Goal: Use online tool/utility: Utilize a website feature to perform a specific function

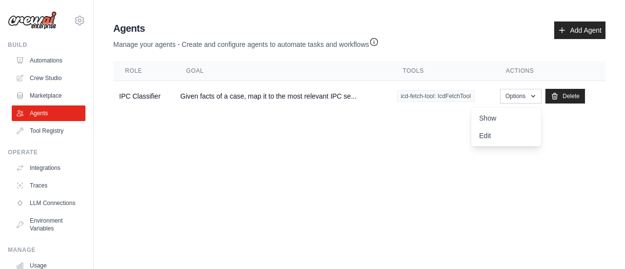
click at [270, 118] on main "Agent Usage Guide To use an agent in your CrewAI project, you can initialize it…" at bounding box center [359, 68] width 531 height 137
click at [47, 80] on link "Crew Studio" at bounding box center [50, 78] width 74 height 16
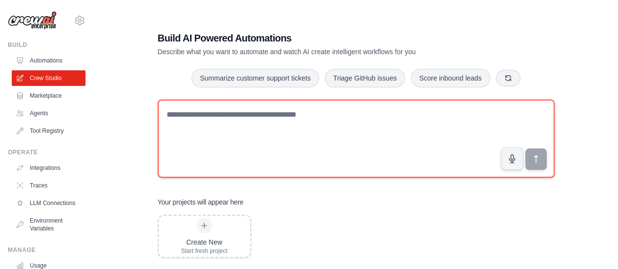
click at [273, 127] on textarea at bounding box center [356, 139] width 397 height 78
paste textarea "**********"
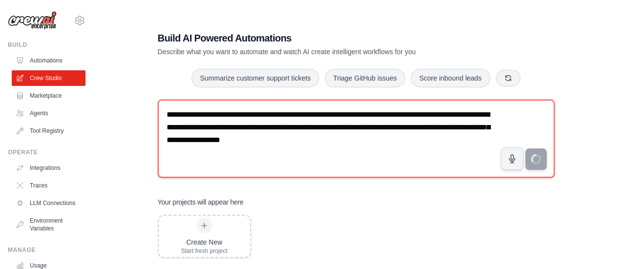
type textarea "**********"
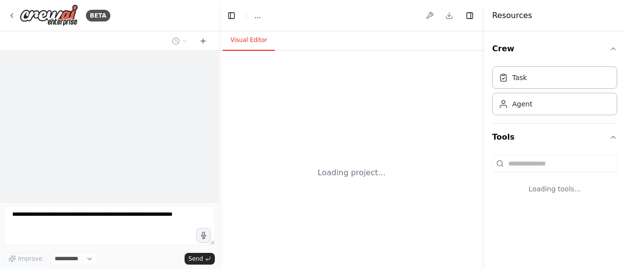
select select "****"
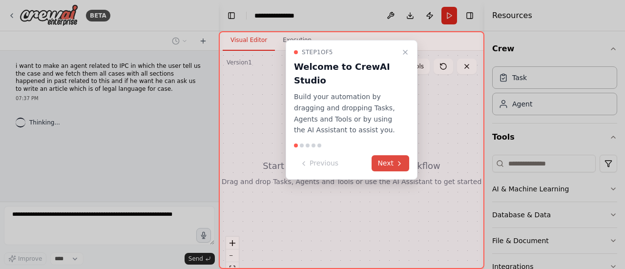
click at [389, 160] on button "Next" at bounding box center [391, 163] width 38 height 16
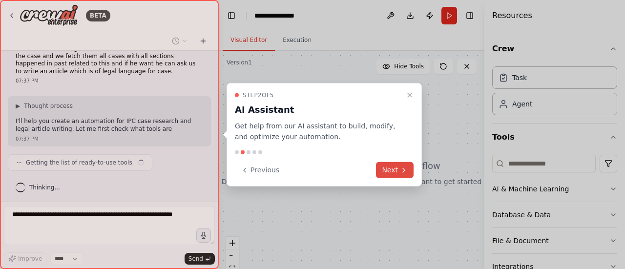
scroll to position [25, 0]
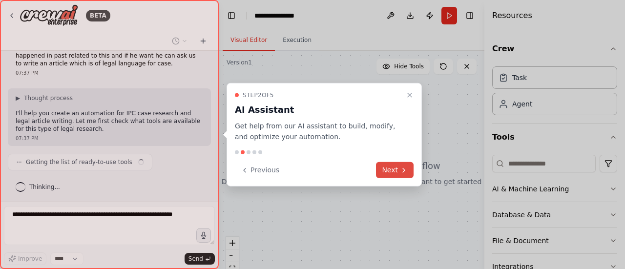
click at [392, 168] on button "Next" at bounding box center [395, 170] width 38 height 16
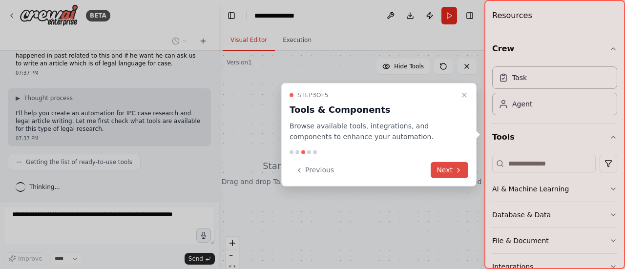
click at [449, 163] on button "Next" at bounding box center [450, 170] width 38 height 16
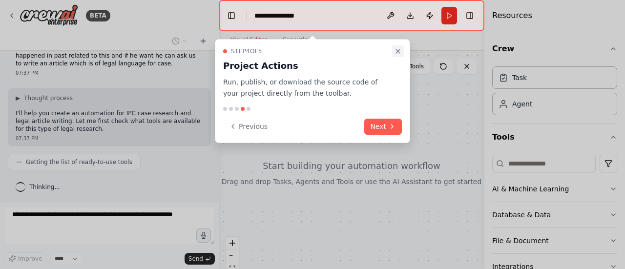
click at [400, 55] on button "Close walkthrough" at bounding box center [398, 51] width 12 height 12
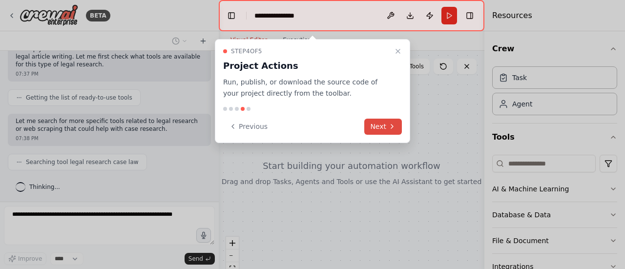
scroll to position [114, 0]
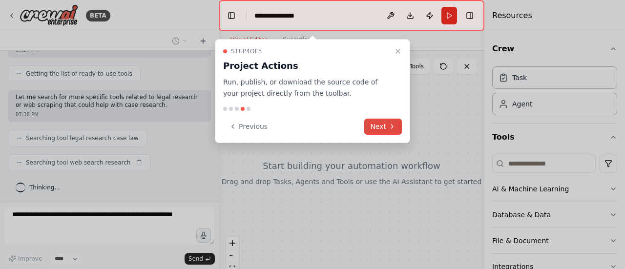
click at [390, 123] on icon at bounding box center [392, 127] width 8 height 8
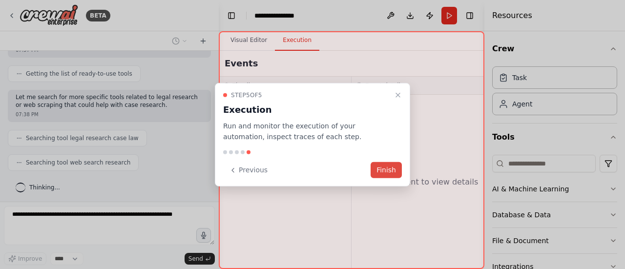
click at [383, 169] on button "Finish" at bounding box center [386, 170] width 31 height 16
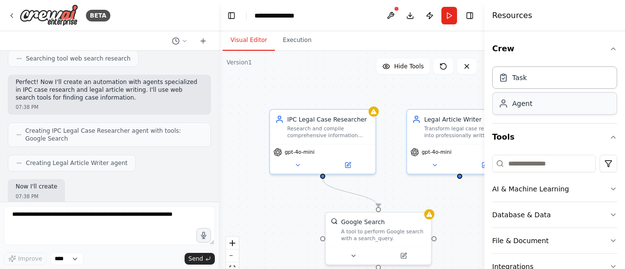
scroll to position [274, 0]
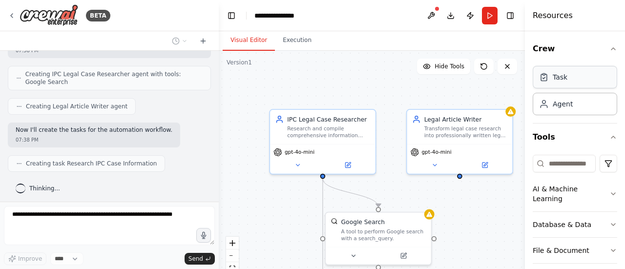
drag, startPoint x: 485, startPoint y: 68, endPoint x: 583, endPoint y: 75, distance: 97.4
click at [583, 75] on div "Resources Crew Task Agent Tools AI & Machine Learning Database & Data File & Do…" at bounding box center [575, 134] width 100 height 269
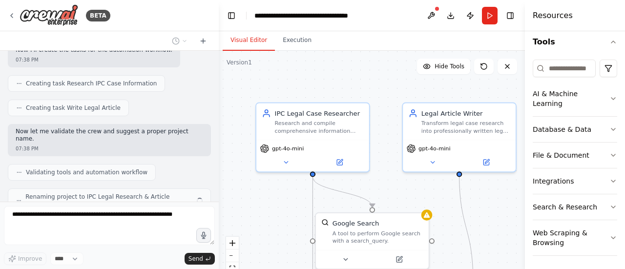
scroll to position [379, 0]
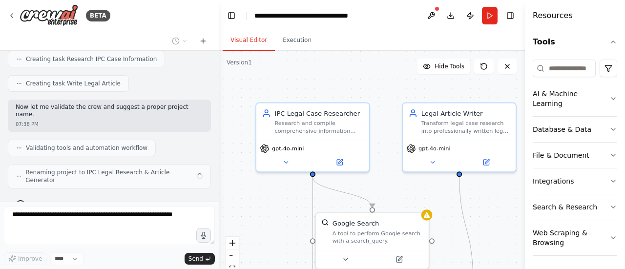
drag, startPoint x: 384, startPoint y: 86, endPoint x: 372, endPoint y: 84, distance: 12.9
click at [372, 84] on div ".deletable-edge-delete-btn { width: 20px; height: 20px; border: 0px solid #ffff…" at bounding box center [372, 173] width 306 height 244
click at [247, 201] on div ".deletable-edge-delete-btn { width: 20px; height: 20px; border: 0px solid #ffff…" at bounding box center [372, 173] width 306 height 244
drag, startPoint x: 313, startPoint y: 173, endPoint x: 378, endPoint y: 210, distance: 74.3
click at [378, 210] on div ".deletable-edge-delete-btn { width: 20px; height: 20px; border: 0px solid #ffff…" at bounding box center [372, 173] width 306 height 244
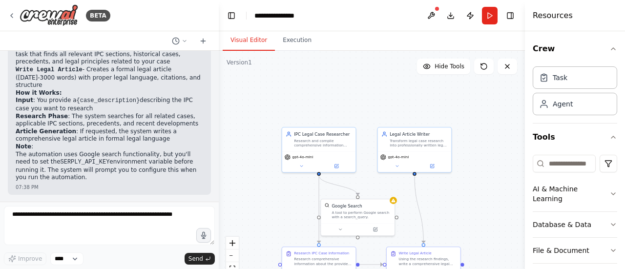
scroll to position [636, 0]
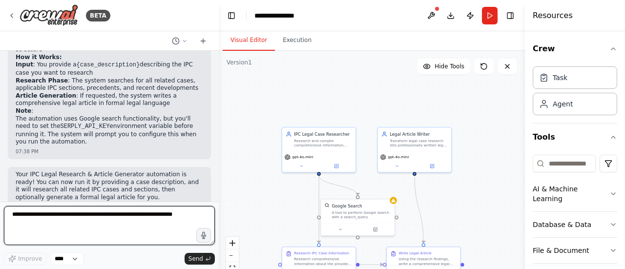
click at [53, 214] on textarea at bounding box center [109, 225] width 211 height 39
paste textarea "**********"
type textarea "**********"
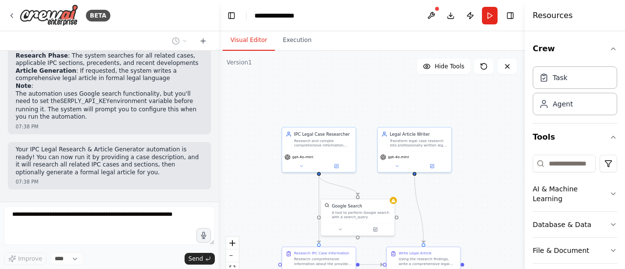
scroll to position [694, 0]
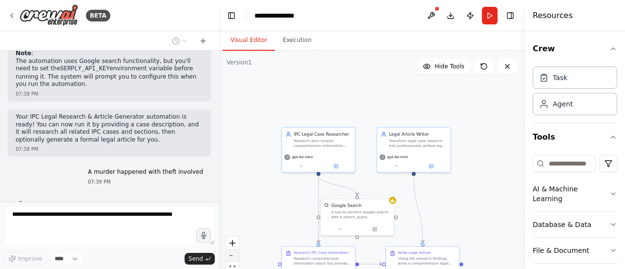
click at [231, 259] on button "zoom out" at bounding box center [232, 256] width 13 height 13
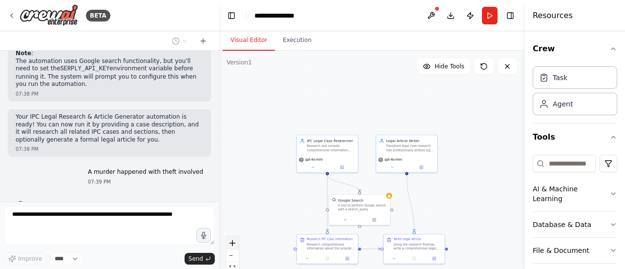
click at [231, 244] on icon "zoom in" at bounding box center [233, 243] width 6 height 6
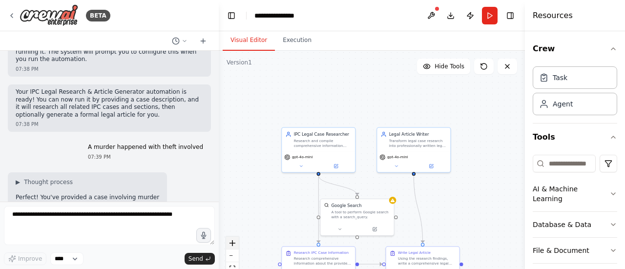
click at [231, 244] on icon "zoom in" at bounding box center [233, 243] width 6 height 6
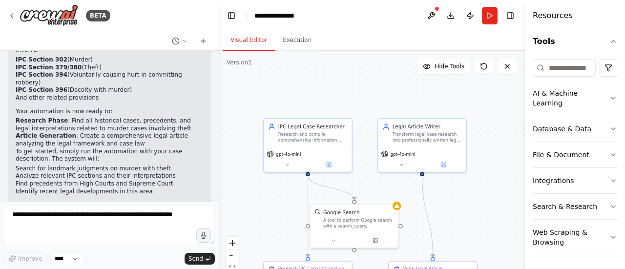
scroll to position [0, 0]
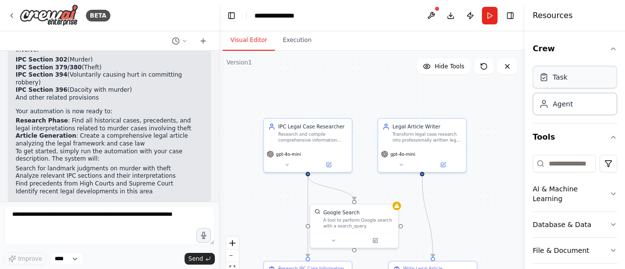
click at [554, 86] on div "Task" at bounding box center [575, 77] width 84 height 22
click at [557, 108] on div "Agent" at bounding box center [575, 103] width 84 height 22
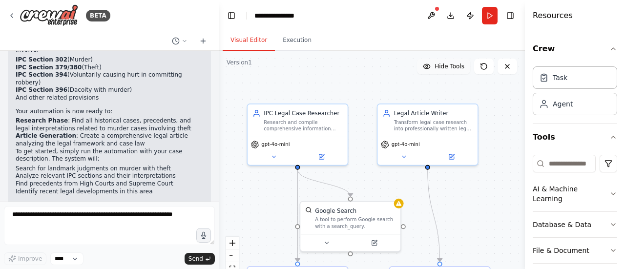
click at [457, 66] on span "Hide Tools" at bounding box center [450, 67] width 30 height 8
click at [457, 66] on span "Show Tools" at bounding box center [448, 67] width 32 height 8
click at [233, 263] on button "fit view" at bounding box center [232, 268] width 13 height 13
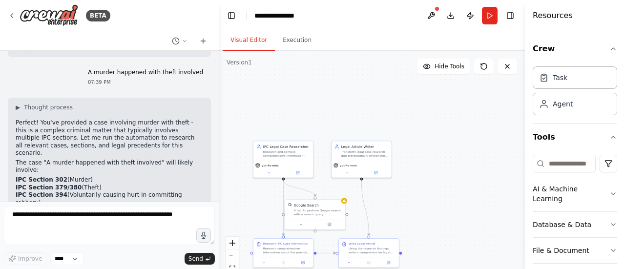
scroll to position [792, 0]
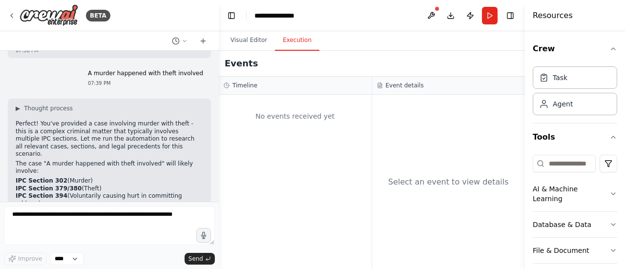
click at [296, 40] on button "Execution" at bounding box center [297, 40] width 44 height 21
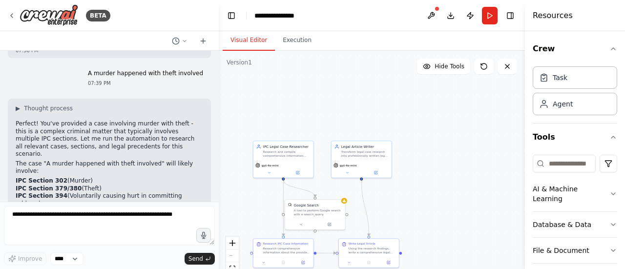
click at [238, 45] on button "Visual Editor" at bounding box center [249, 40] width 52 height 21
click at [495, 10] on button "Run" at bounding box center [490, 16] width 16 height 18
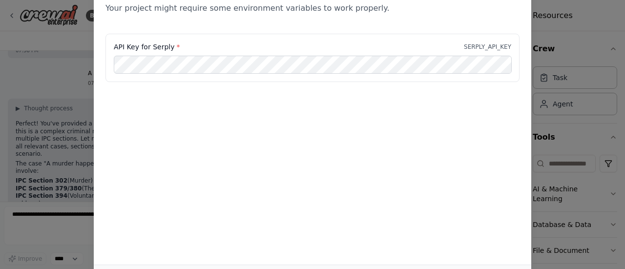
click at [559, 104] on div "Environment configuration Your project might require some environment variables…" at bounding box center [312, 134] width 625 height 269
drag, startPoint x: 516, startPoint y: 265, endPoint x: 533, endPoint y: 226, distance: 42.5
click at [533, 226] on div "Environment configuration Your project might require some environment variables…" at bounding box center [312, 134] width 625 height 269
click at [622, 68] on div "Environment configuration Your project might require some environment variables…" at bounding box center [312, 134] width 625 height 269
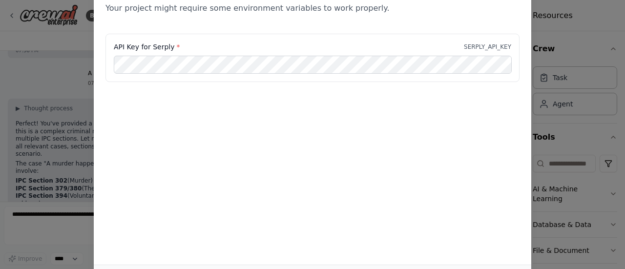
click at [79, 124] on div "Environment configuration Your project might require some environment variables…" at bounding box center [312, 134] width 625 height 269
click at [584, 137] on div "Environment configuration Your project might require some environment variables…" at bounding box center [312, 134] width 625 height 269
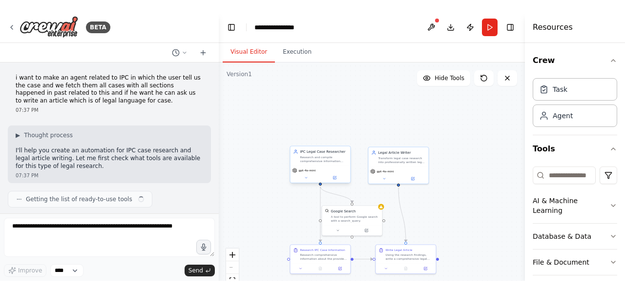
scroll to position [913, 0]
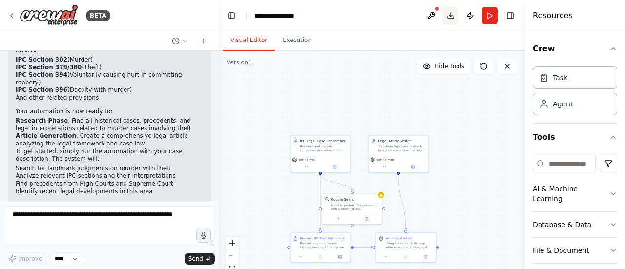
click at [454, 15] on button "Download" at bounding box center [451, 16] width 16 height 18
click at [470, 17] on button "Publish" at bounding box center [471, 16] width 16 height 18
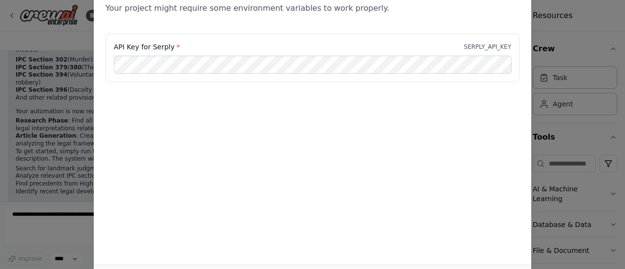
click at [535, 105] on div "Environment configuration Your project might require some environment variables…" at bounding box center [312, 134] width 625 height 269
click at [537, 115] on div "Environment configuration Your project might require some environment variables…" at bounding box center [312, 134] width 625 height 269
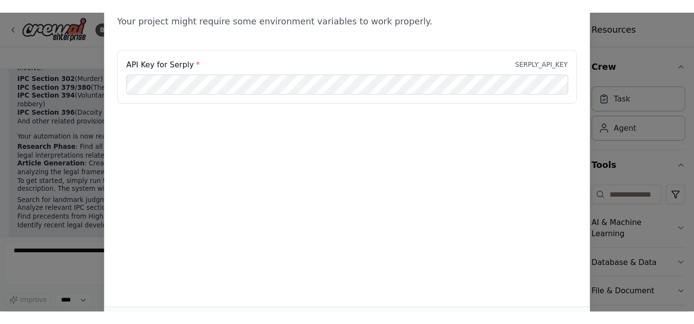
scroll to position [890, 0]
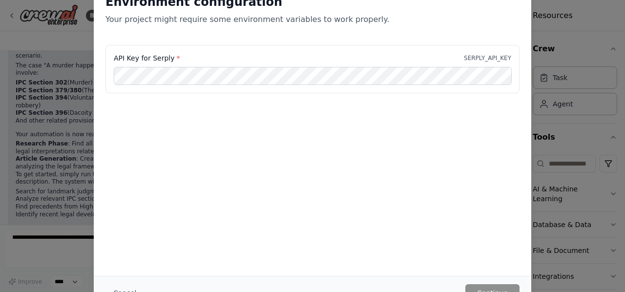
click at [36, 141] on div "Environment configuration Your project might require some environment variables…" at bounding box center [312, 146] width 625 height 292
click at [599, 127] on div "Environment configuration Your project might require some environment variables…" at bounding box center [312, 146] width 625 height 292
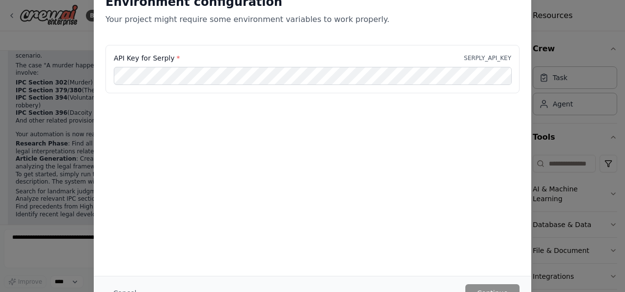
click at [599, 127] on div "Environment configuration Your project might require some environment variables…" at bounding box center [312, 146] width 625 height 292
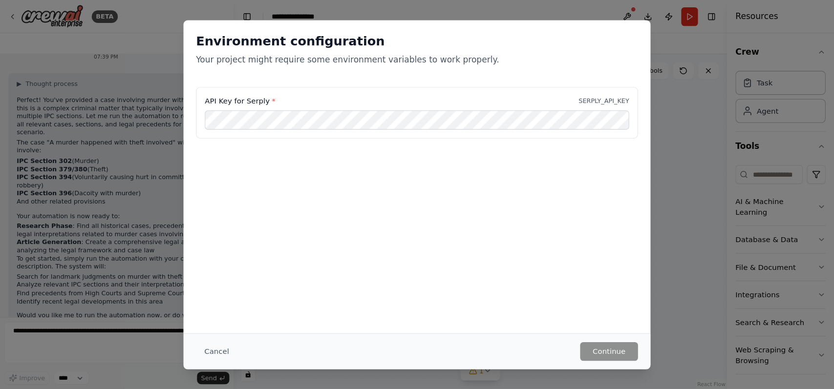
scroll to position [797, 0]
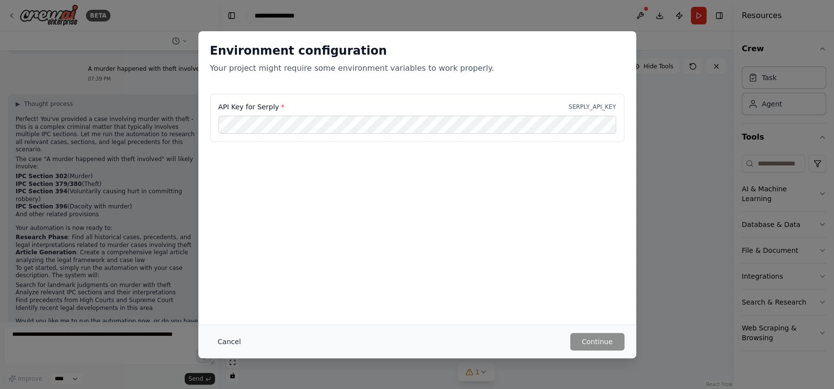
click at [219, 269] on button "Cancel" at bounding box center [229, 342] width 39 height 18
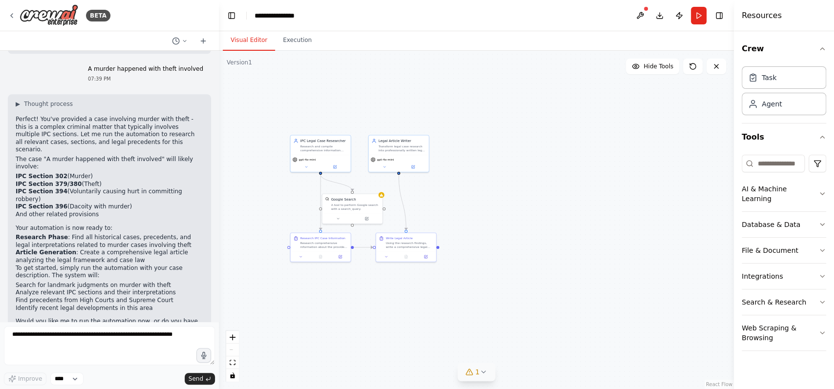
click at [474, 269] on div "1" at bounding box center [472, 372] width 14 height 10
click at [589, 269] on button at bounding box center [589, 341] width 17 height 12
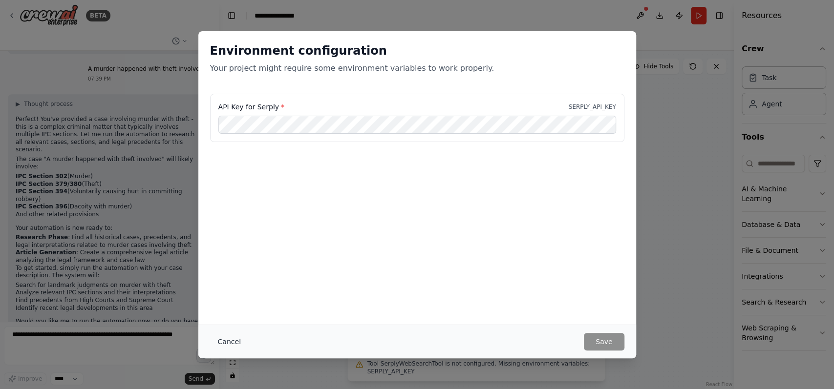
click at [230, 269] on button "Cancel" at bounding box center [229, 342] width 39 height 18
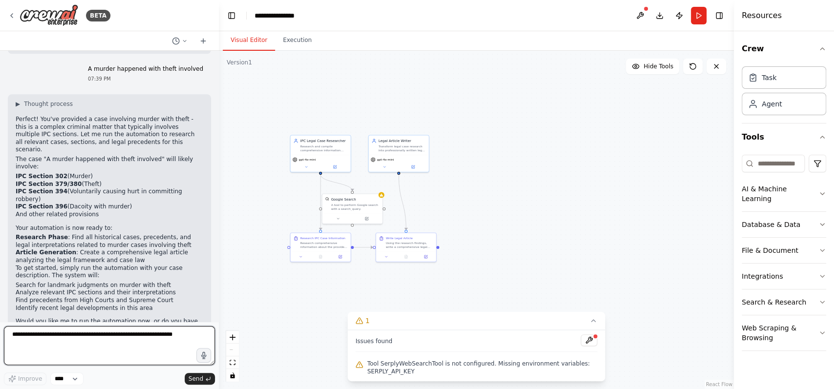
click at [133, 269] on textarea at bounding box center [109, 345] width 211 height 39
type textarea "**********"
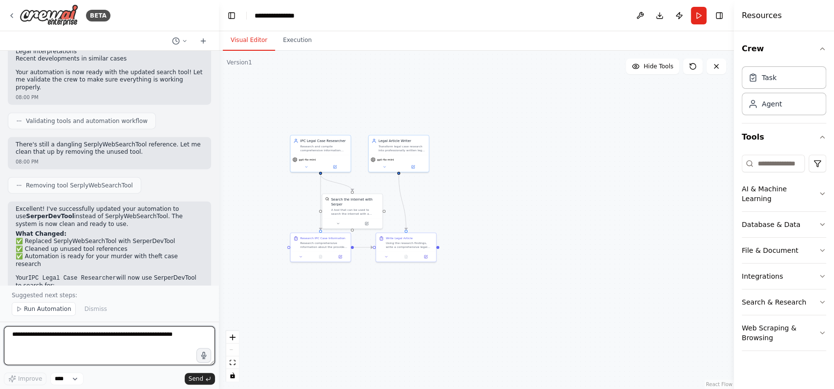
scroll to position [1526, 0]
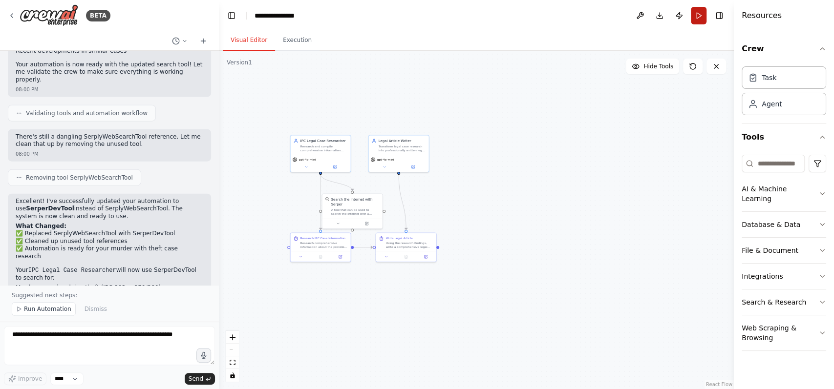
click at [625, 21] on button "Run" at bounding box center [699, 16] width 16 height 18
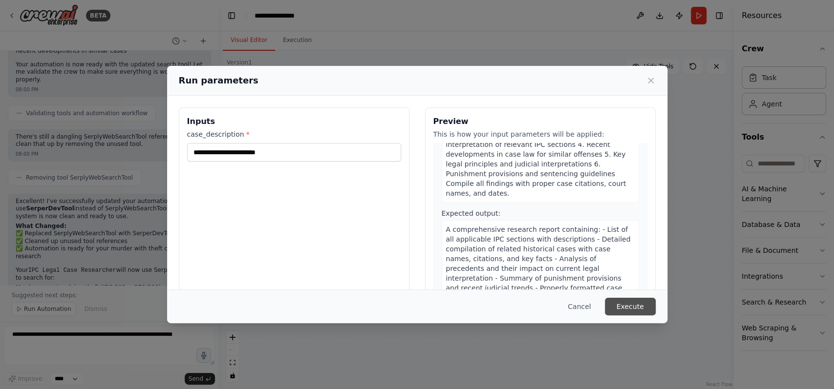
scroll to position [88, 0]
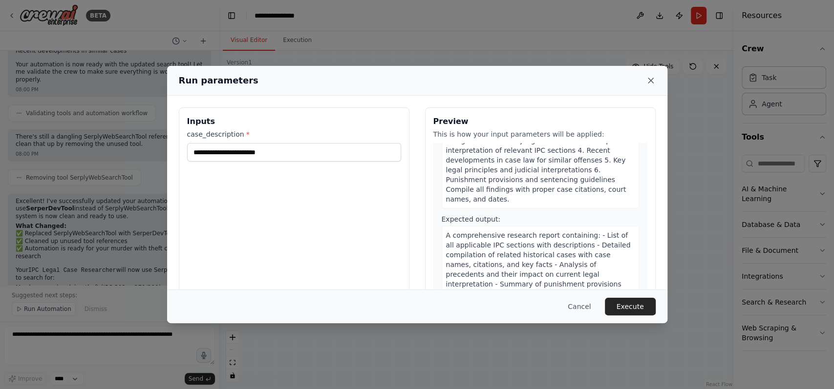
click at [625, 76] on icon at bounding box center [651, 81] width 10 height 10
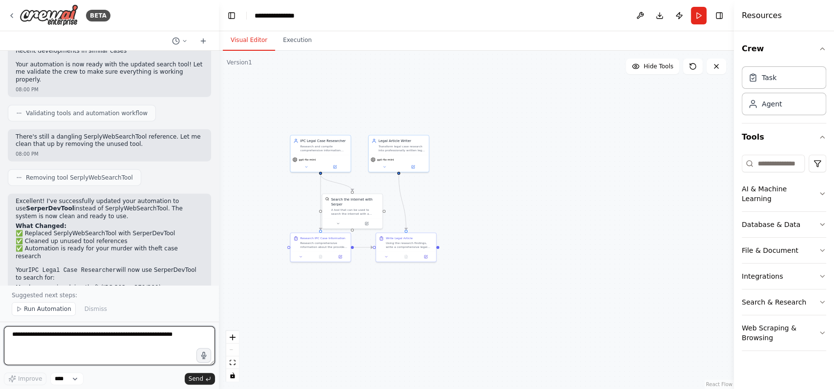
click at [102, 269] on textarea at bounding box center [109, 345] width 211 height 39
paste textarea "**********"
type textarea "**********"
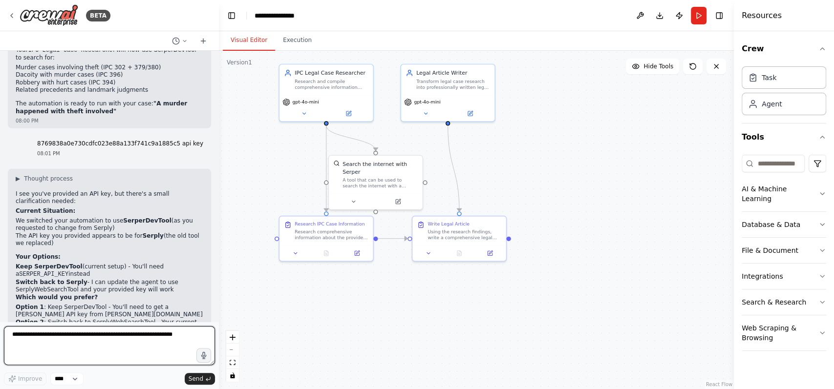
scroll to position [1754, 0]
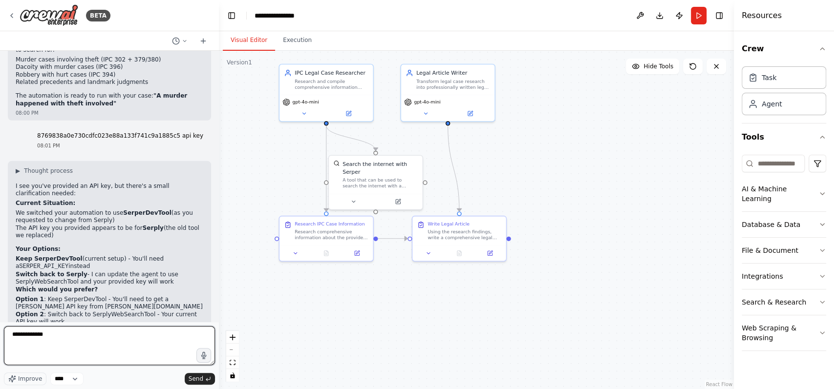
type textarea "**********"
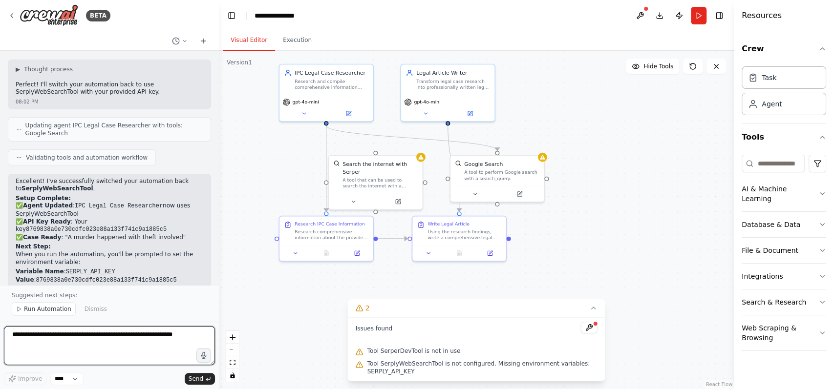
scroll to position [2128, 0]
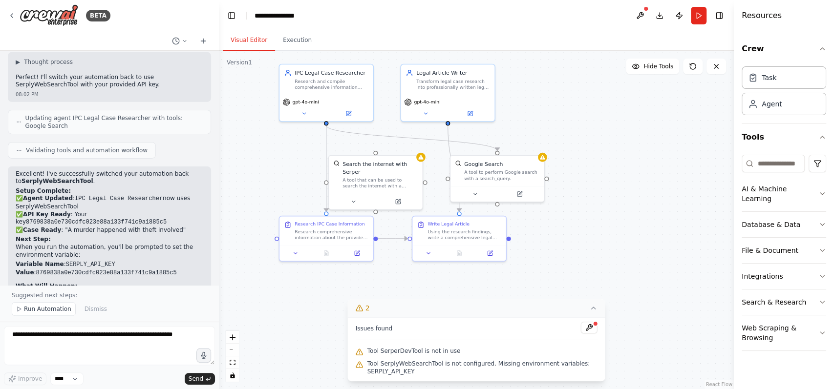
click at [595, 269] on button "2" at bounding box center [476, 308] width 257 height 18
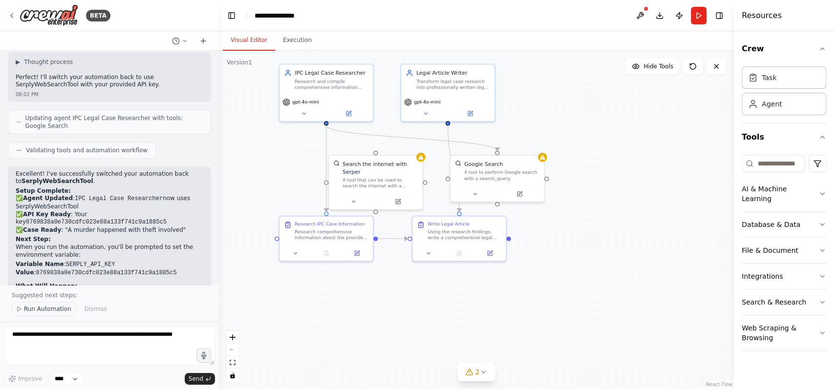
click at [48, 269] on span "Run Automation" at bounding box center [47, 309] width 47 height 8
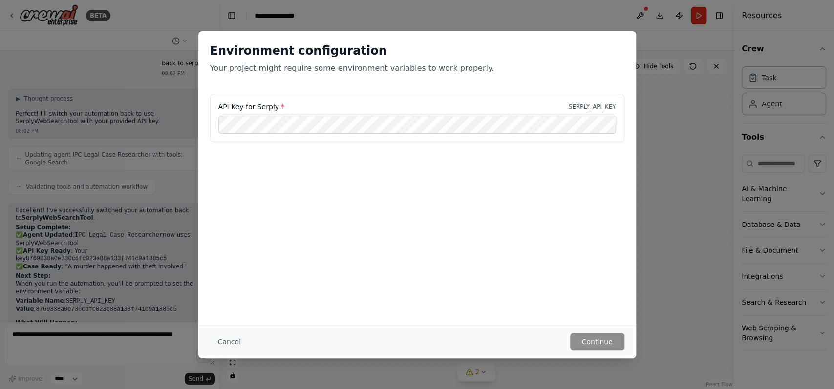
click at [388, 114] on div "API Key for Serply * SERPLY_API_KEY" at bounding box center [417, 118] width 414 height 49
click at [575, 269] on button "Continue" at bounding box center [597, 342] width 54 height 18
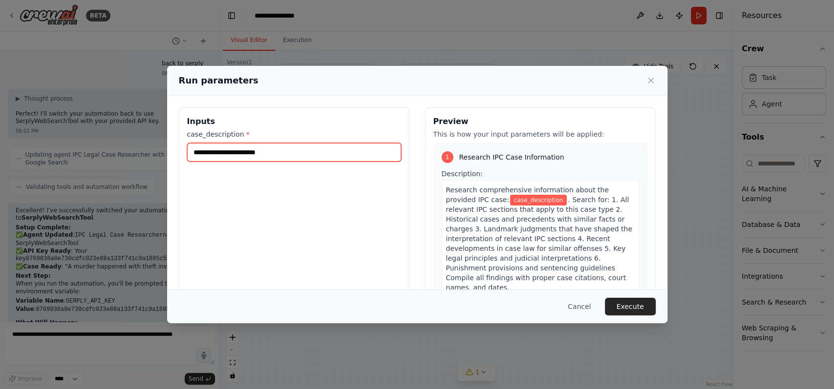
click at [299, 158] on input "case_description *" at bounding box center [294, 152] width 214 height 19
paste input "**********"
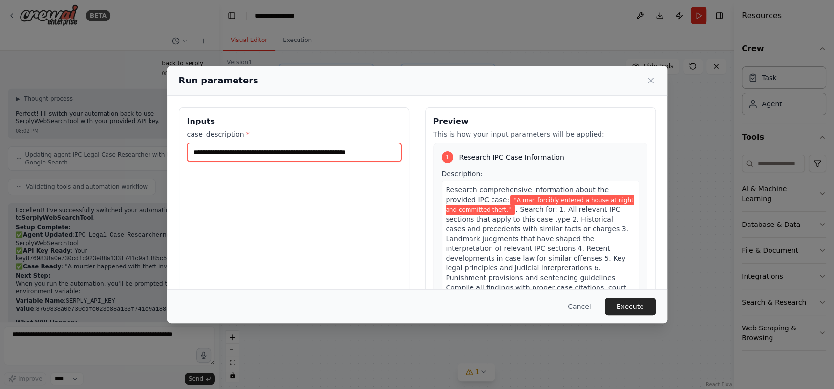
type input "**********"
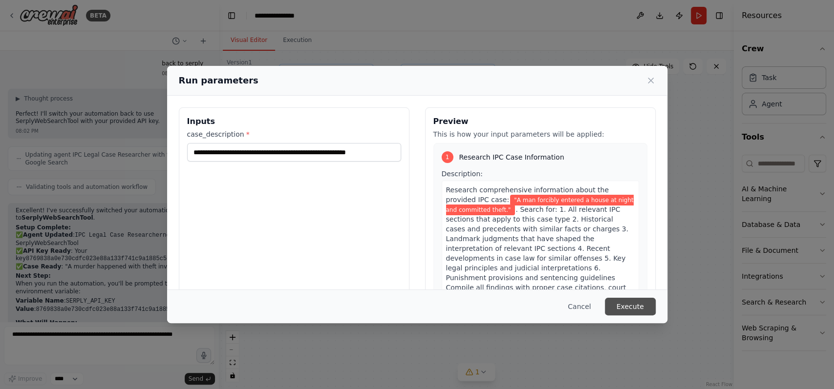
click at [625, 269] on button "Execute" at bounding box center [630, 307] width 51 height 18
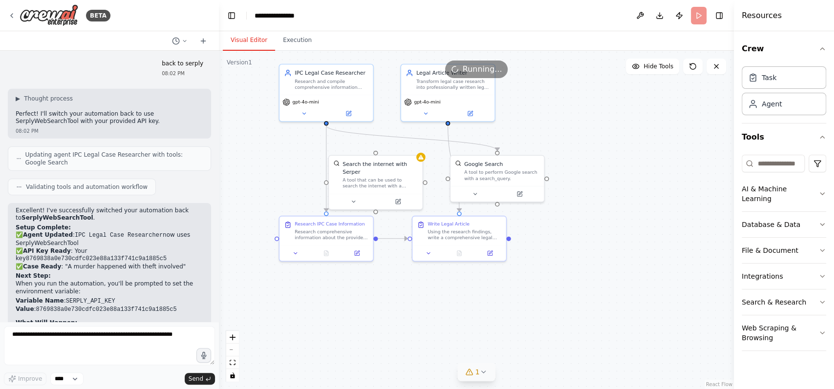
click at [489, 269] on button "1" at bounding box center [477, 372] width 38 height 18
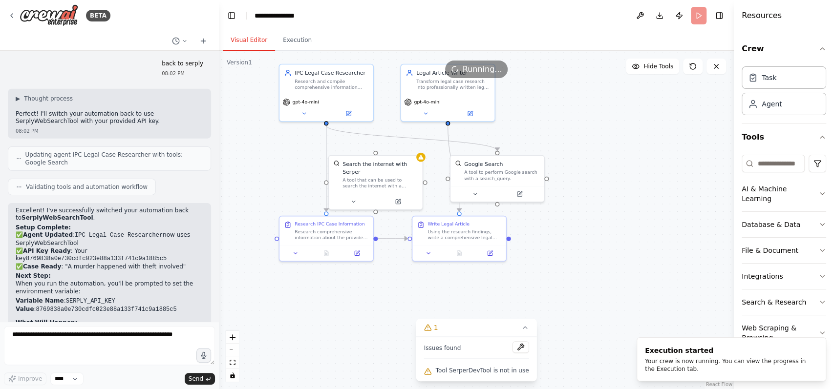
click at [534, 269] on div ".deletable-edge-delete-btn { width: 20px; height: 20px; border: 0px solid #ffff…" at bounding box center [476, 220] width 515 height 338
click at [515, 269] on button "1" at bounding box center [476, 328] width 121 height 18
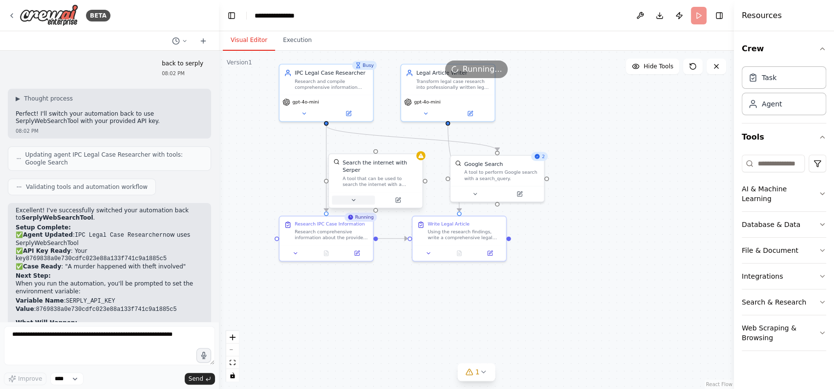
click at [356, 197] on icon at bounding box center [353, 200] width 6 height 6
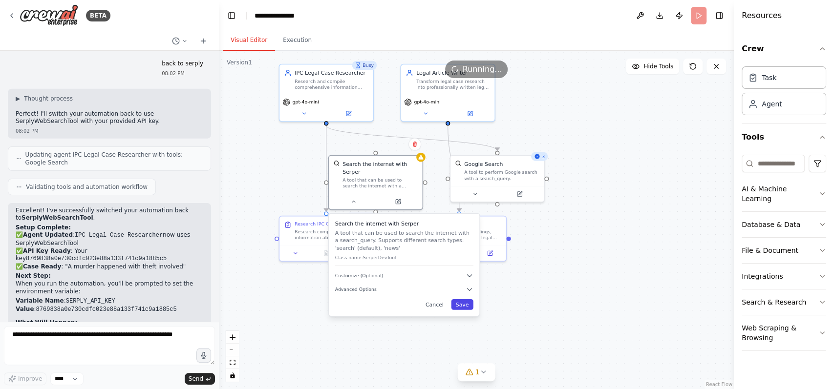
click at [462, 269] on button "Save" at bounding box center [462, 304] width 22 height 11
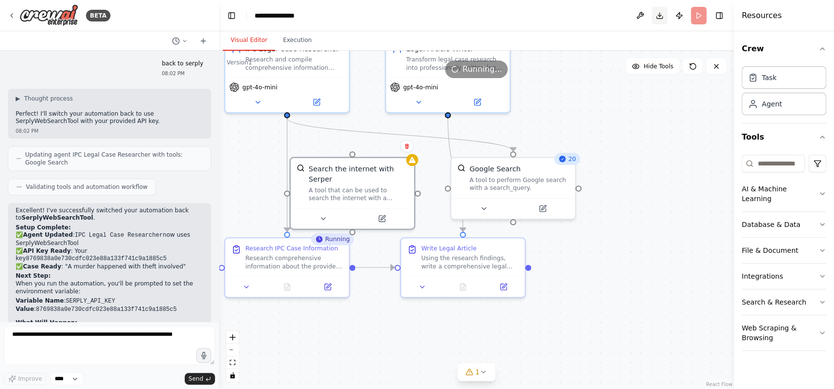
click at [625, 20] on button "Download" at bounding box center [660, 16] width 16 height 18
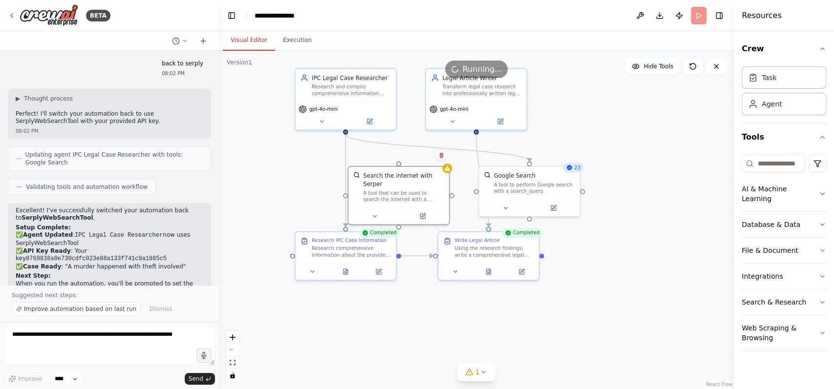
scroll to position [2128, 0]
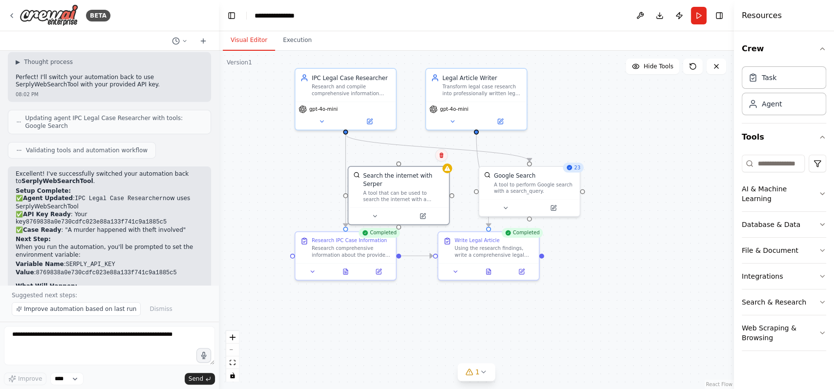
click at [439, 157] on icon at bounding box center [441, 155] width 6 height 6
click at [425, 155] on button "Confirm" at bounding box center [413, 155] width 35 height 12
click at [453, 121] on icon at bounding box center [452, 120] width 6 height 6
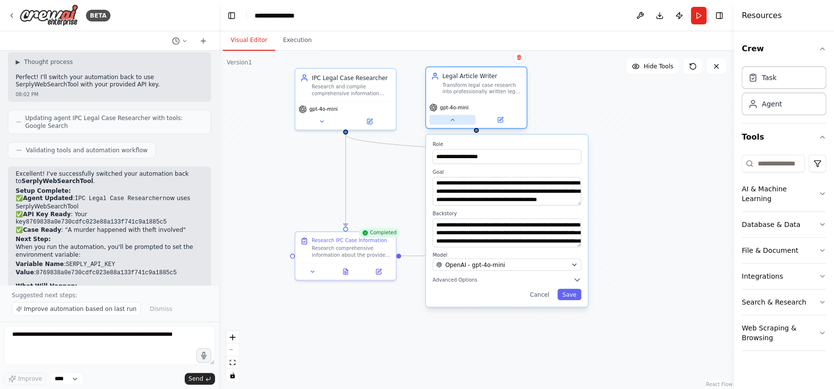
click at [453, 121] on icon at bounding box center [452, 120] width 6 height 6
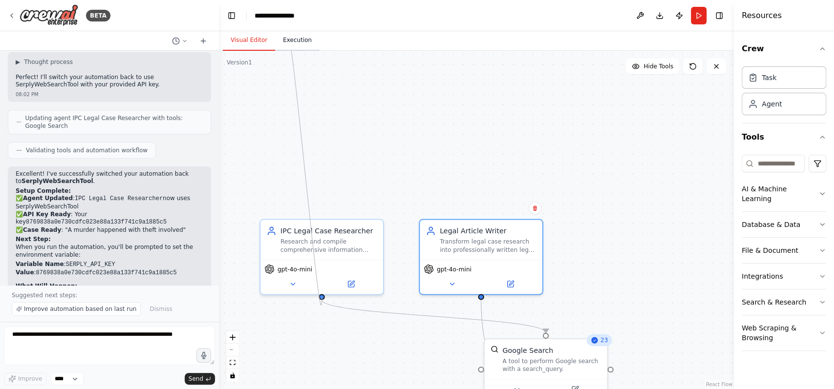
drag, startPoint x: 324, startPoint y: 222, endPoint x: 288, endPoint y: 49, distance: 177.0
click at [288, 49] on div "Visual Editor Execution Version 1 Hide Tools .deletable-edge-delete-btn { width…" at bounding box center [476, 210] width 515 height 358
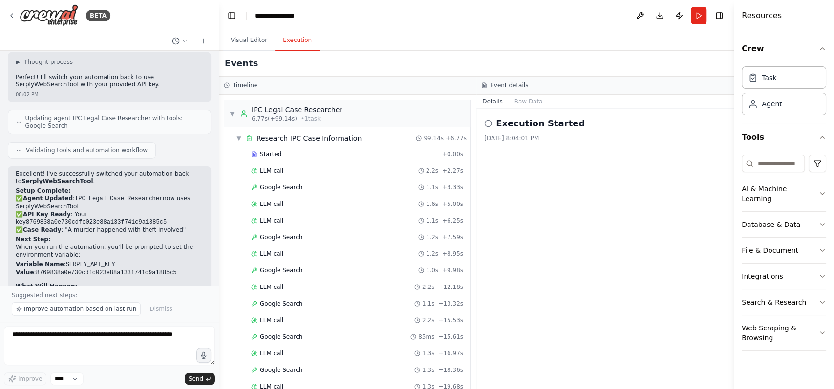
click at [293, 39] on button "Execution" at bounding box center [297, 40] width 44 height 21
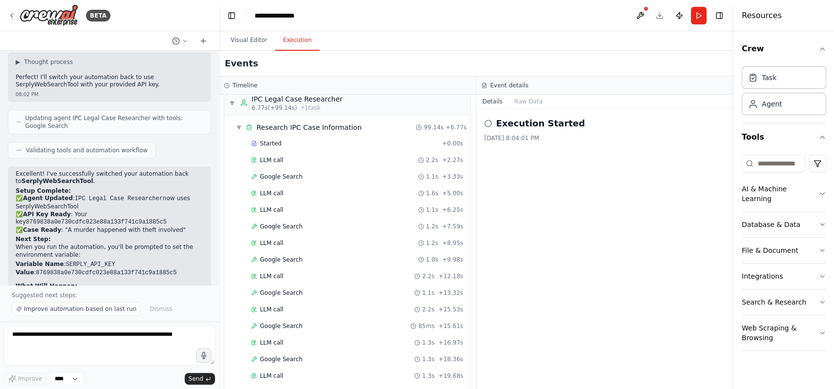
scroll to position [0, 0]
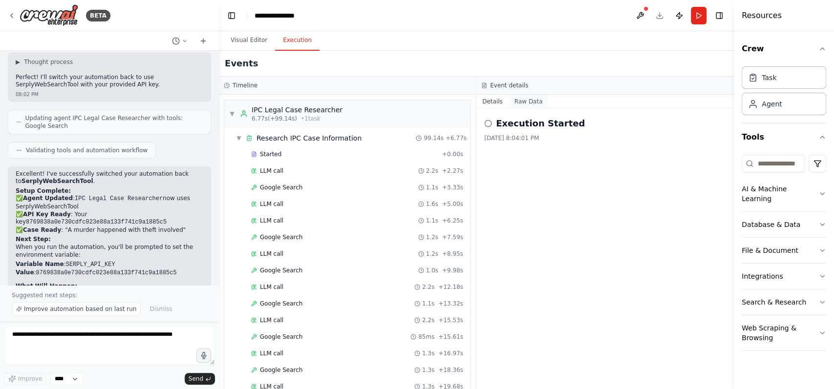
click at [524, 105] on button "Raw Data" at bounding box center [528, 102] width 40 height 14
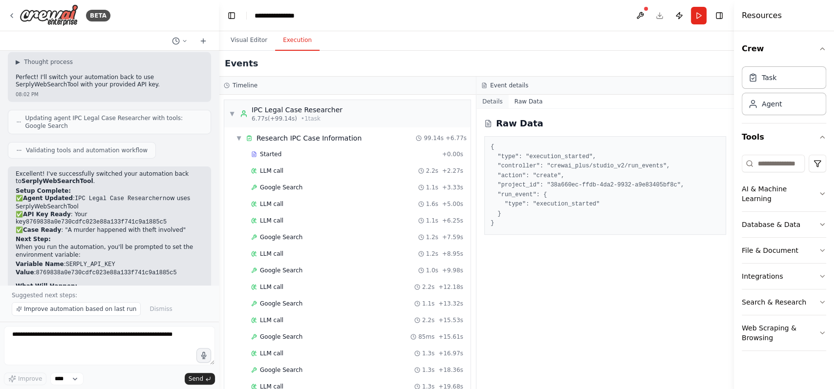
click at [496, 100] on button "Details" at bounding box center [492, 102] width 32 height 14
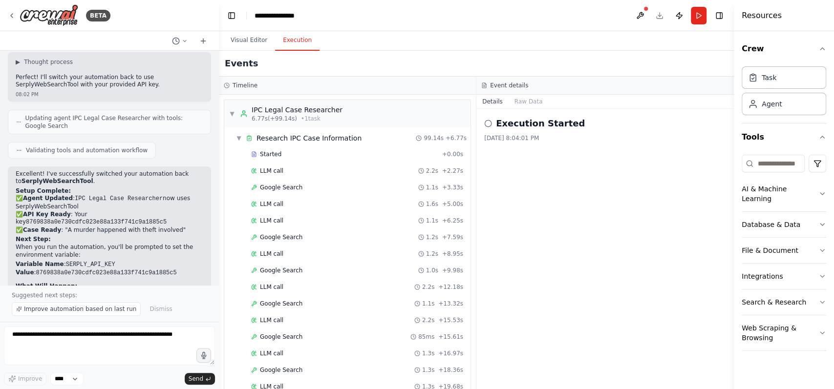
click at [489, 124] on icon at bounding box center [488, 124] width 8 height 8
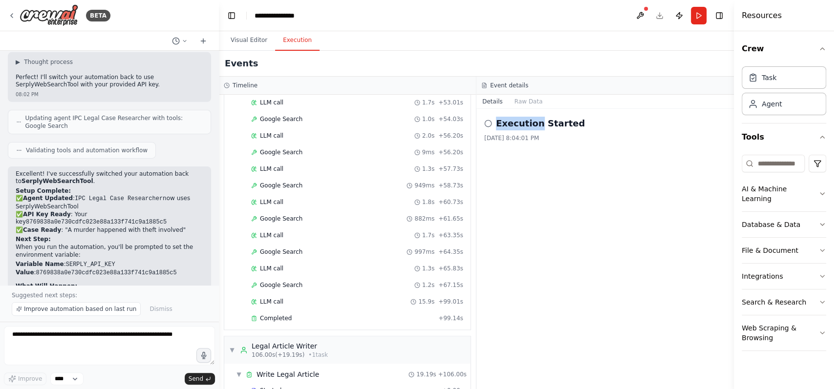
scroll to position [743, 0]
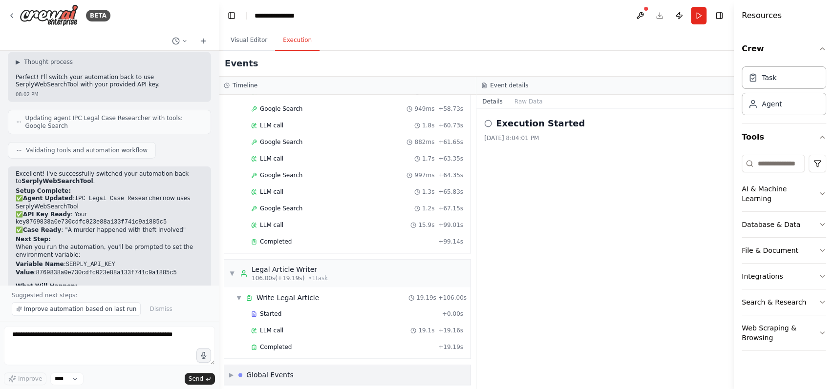
click at [298, 269] on div "▶ Global Events" at bounding box center [347, 375] width 246 height 20
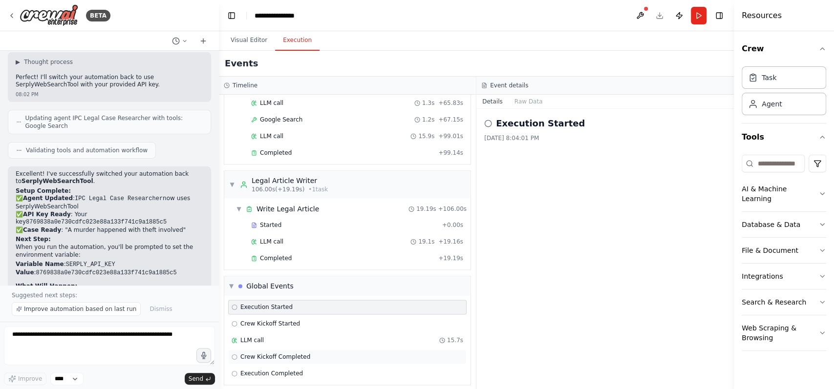
click at [289, 269] on span "Crew Kickoff Completed" at bounding box center [275, 357] width 70 height 8
click at [275, 269] on span "Execution Started" at bounding box center [266, 307] width 52 height 8
click at [277, 269] on div "Global Events" at bounding box center [269, 286] width 47 height 10
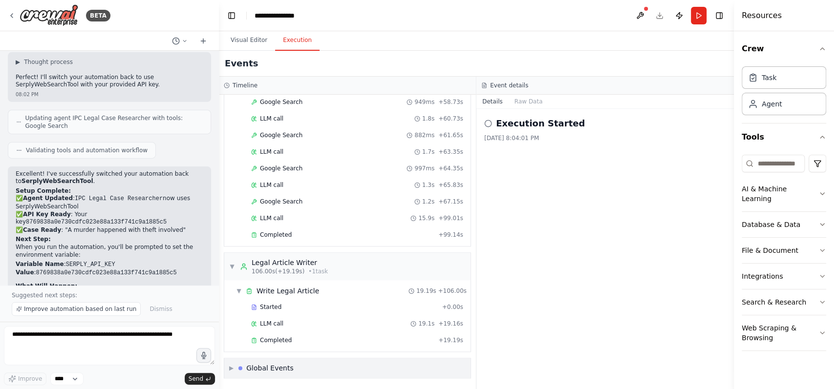
scroll to position [743, 0]
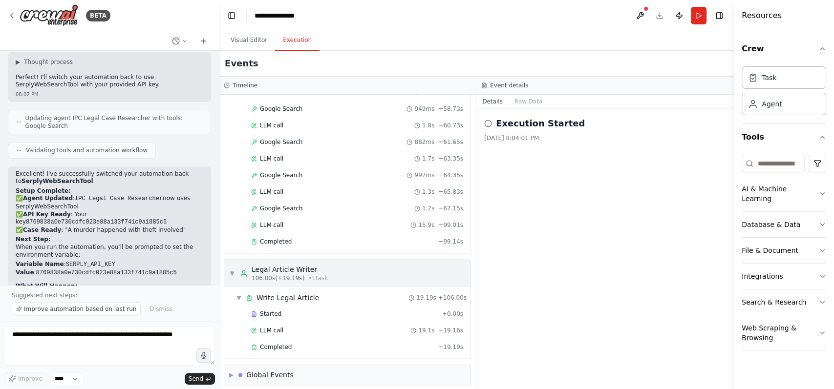
click at [277, 266] on div "Legal Article Writer" at bounding box center [290, 270] width 76 height 10
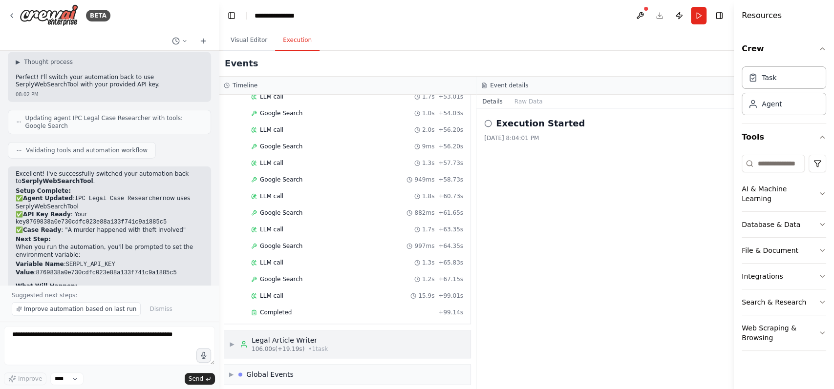
click at [268, 269] on div "Legal Article Writer" at bounding box center [290, 341] width 76 height 10
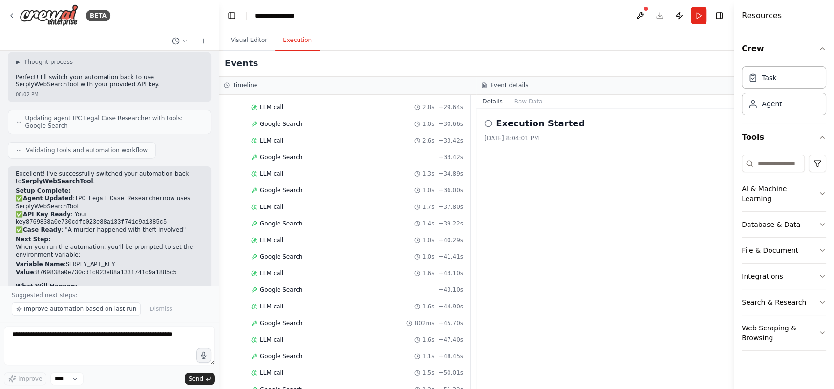
scroll to position [356, 0]
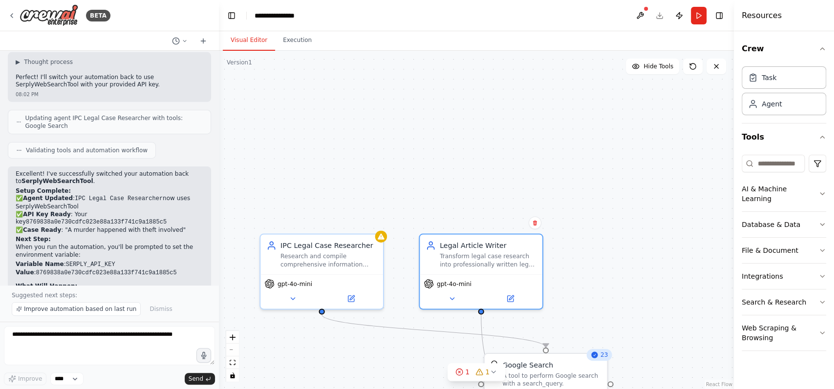
click at [257, 43] on button "Visual Editor" at bounding box center [249, 40] width 52 height 21
click at [381, 243] on div "IPC Legal Case Researcher Research and compile comprehensive information about …" at bounding box center [321, 252] width 121 height 40
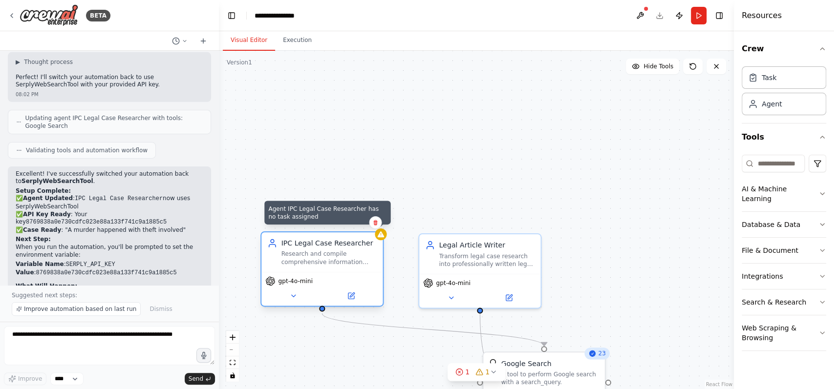
click at [382, 236] on icon at bounding box center [381, 234] width 6 height 6
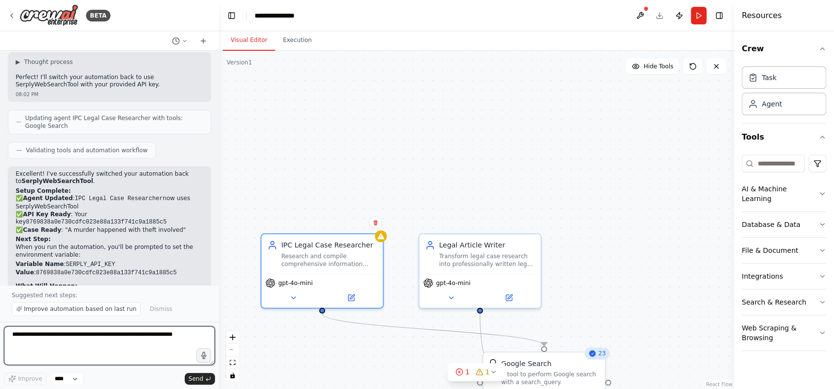
click at [142, 269] on textarea at bounding box center [109, 345] width 211 height 39
type textarea "**********"
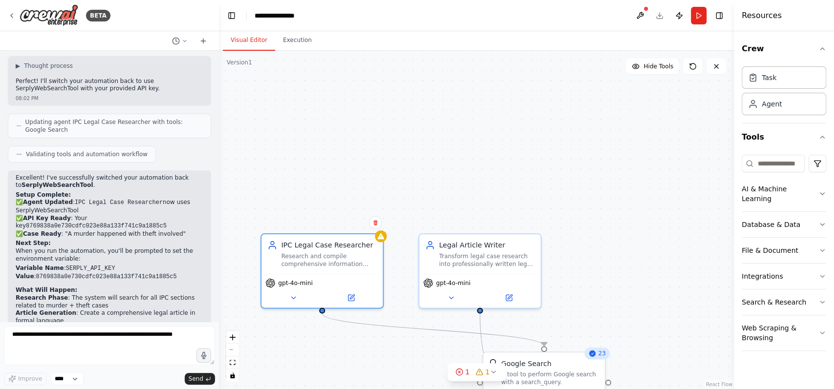
scroll to position [2149, 0]
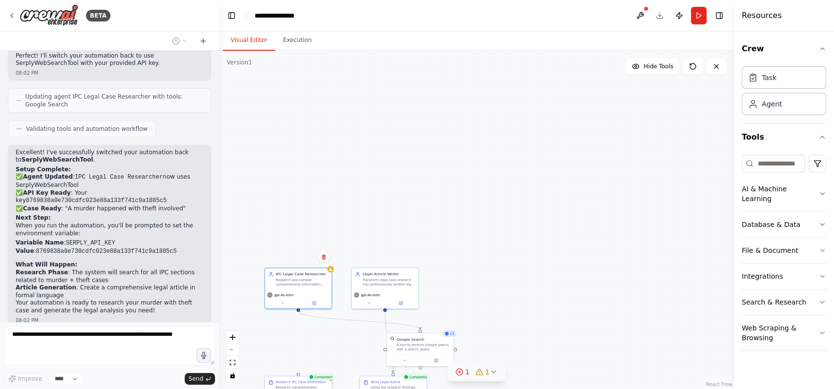
click at [491, 269] on button "1 1" at bounding box center [476, 372] width 58 height 18
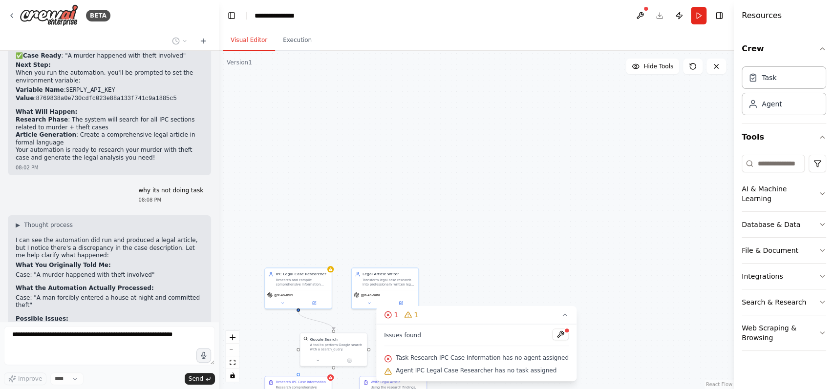
click at [495, 228] on div ".deletable-edge-delete-btn { width: 20px; height: 20px; border: 0px solid #ffff…" at bounding box center [476, 220] width 515 height 338
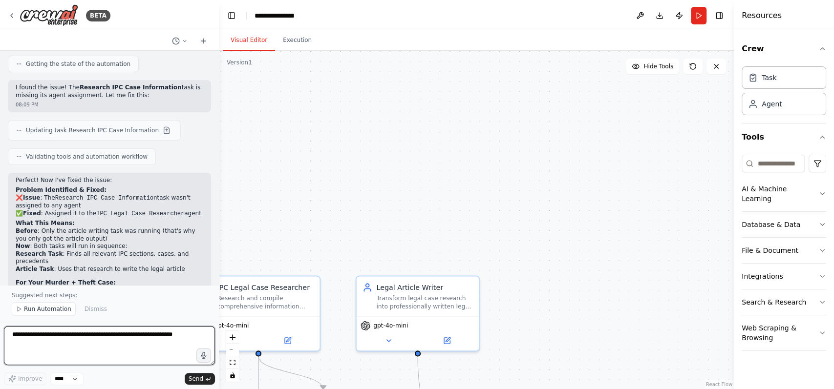
scroll to position [2663, 0]
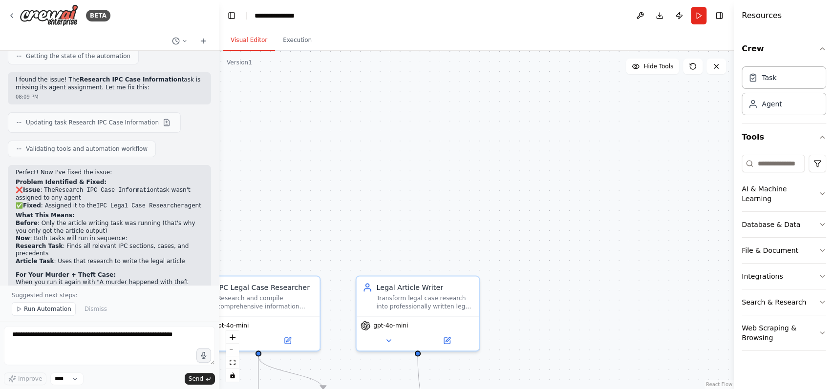
drag, startPoint x: 79, startPoint y: 248, endPoint x: 188, endPoint y: 247, distance: 108.9
click at [188, 269] on strong ""A murder happened with theft involved"" at bounding box center [102, 359] width 172 height 15
copy strong "A murder happened with theft involved"
click at [625, 19] on button "Run" at bounding box center [699, 16] width 16 height 18
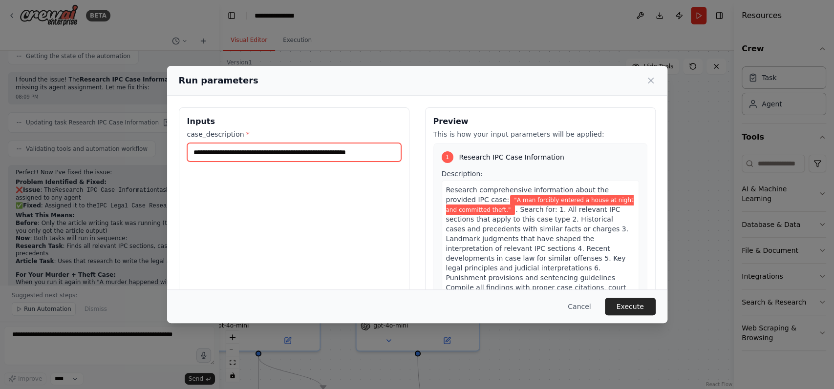
click at [323, 153] on input "**********" at bounding box center [294, 152] width 214 height 19
paste input "text"
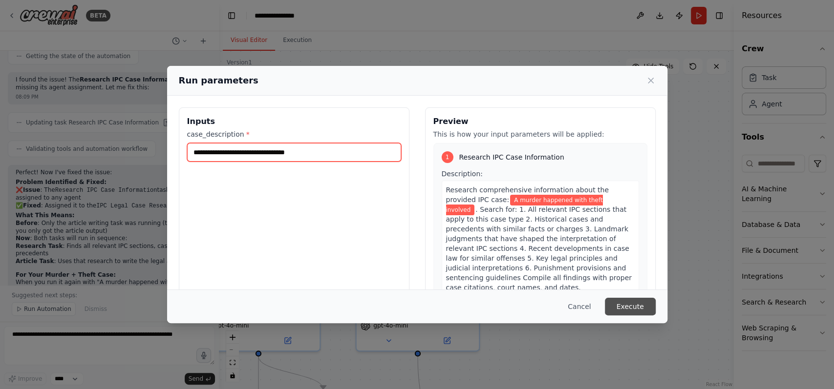
type input "**********"
click at [625, 269] on button "Execute" at bounding box center [630, 307] width 51 height 18
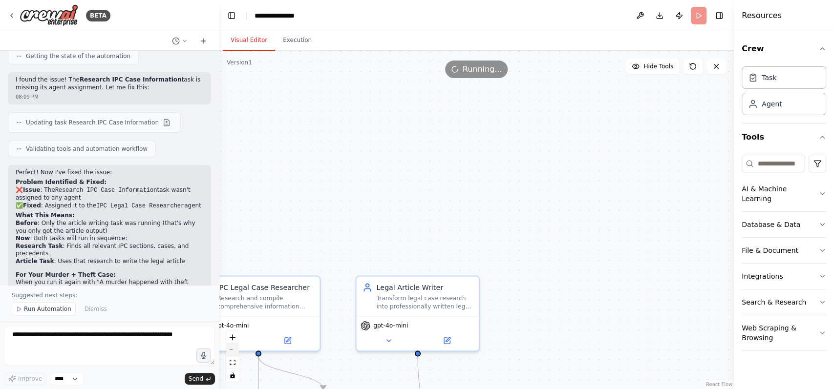
click at [236, 269] on button "zoom out" at bounding box center [232, 350] width 13 height 13
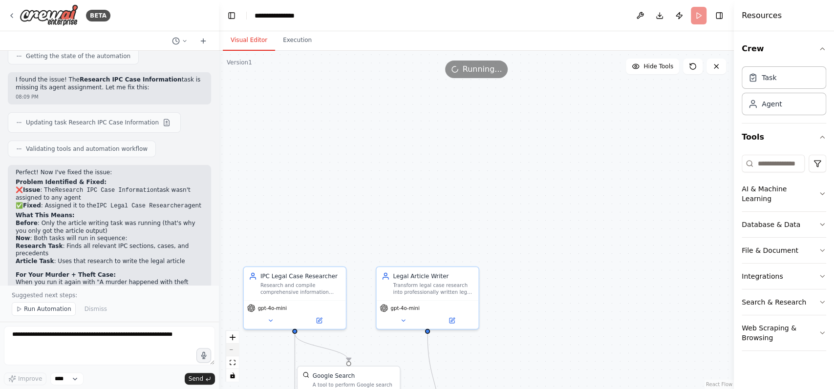
click at [236, 269] on button "zoom out" at bounding box center [232, 350] width 13 height 13
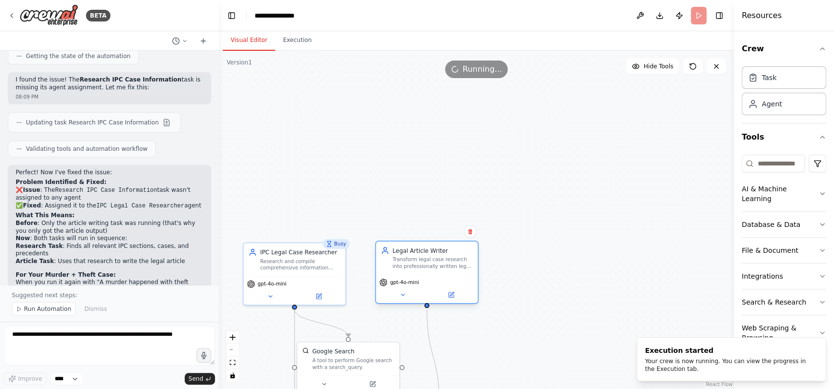
drag, startPoint x: 438, startPoint y: 256, endPoint x: 415, endPoint y: 268, distance: 26.0
click at [415, 268] on div "Transform legal case research into professionally written legal articles using …" at bounding box center [432, 262] width 80 height 13
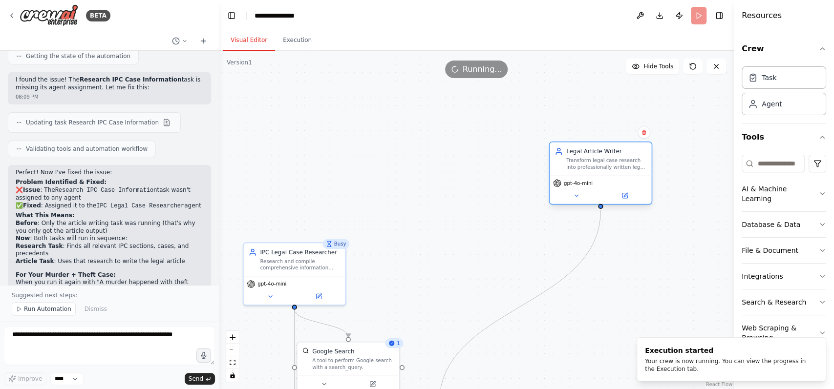
drag, startPoint x: 424, startPoint y: 261, endPoint x: 597, endPoint y: 155, distance: 202.8
click at [597, 155] on div "Legal Article Writer Transform legal case research into professionally written …" at bounding box center [606, 158] width 80 height 23
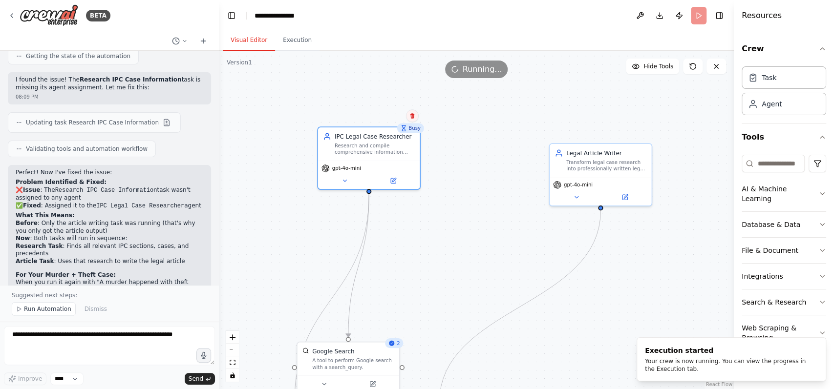
drag, startPoint x: 316, startPoint y: 255, endPoint x: 411, endPoint y: 122, distance: 163.6
click at [411, 122] on div ".deletable-edge-delete-btn { width: 20px; height: 20px; border: 0px solid #ffff…" at bounding box center [476, 220] width 515 height 338
drag, startPoint x: 361, startPoint y: 360, endPoint x: 474, endPoint y: 250, distance: 157.5
click at [474, 250] on div "A tool to perform Google search with a search_query." at bounding box center [465, 254] width 82 height 13
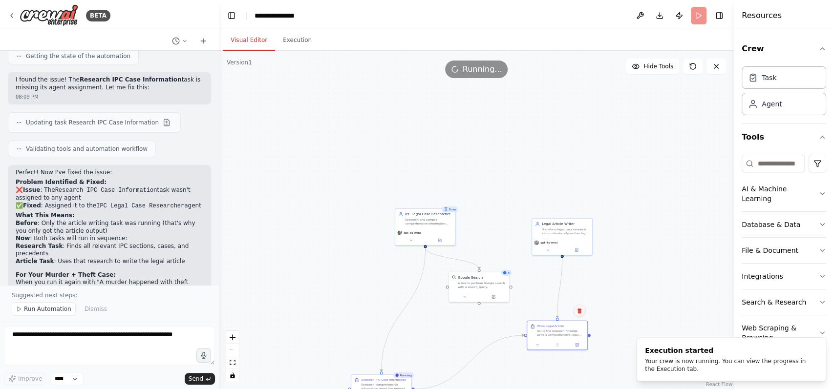
drag, startPoint x: 479, startPoint y: 379, endPoint x: 581, endPoint y: 316, distance: 120.0
click at [581, 269] on div ".deletable-edge-delete-btn { width: 20px; height: 20px; border: 0px solid #ffff…" at bounding box center [476, 220] width 515 height 338
drag, startPoint x: 404, startPoint y: 377, endPoint x: 440, endPoint y: 323, distance: 64.5
click at [440, 269] on div "Running" at bounding box center [437, 325] width 21 height 6
drag, startPoint x: 434, startPoint y: 232, endPoint x: 423, endPoint y: 246, distance: 17.7
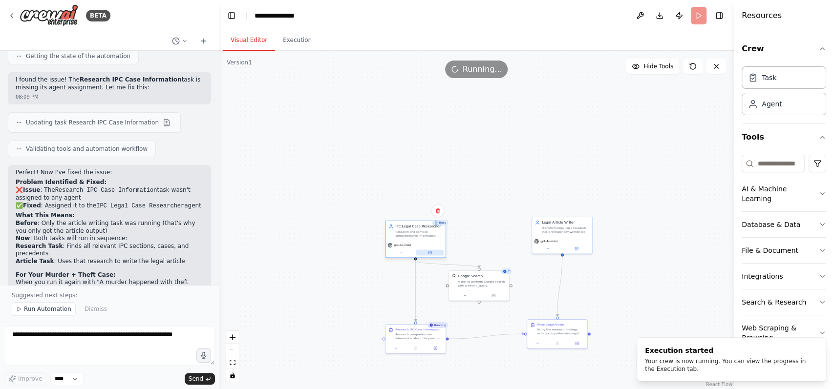
click at [423, 246] on div "gpt-4o-mini" at bounding box center [415, 245] width 56 height 5
drag, startPoint x: 479, startPoint y: 280, endPoint x: 488, endPoint y: 282, distance: 9.6
click at [488, 269] on div "Google Search A tool to perform Google search with a search_query." at bounding box center [491, 285] width 48 height 14
drag, startPoint x: 543, startPoint y: 336, endPoint x: 547, endPoint y: 342, distance: 7.5
click at [547, 269] on div "Write Legal Article Using the research findings, write a comprehensive legal ar…" at bounding box center [561, 338] width 61 height 30
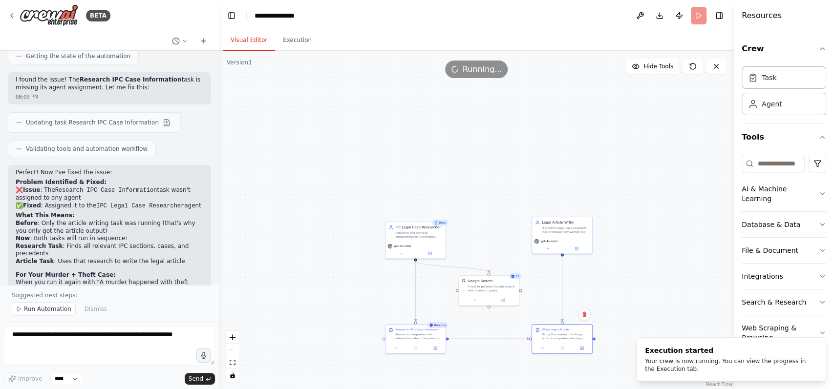
click at [625, 269] on div ".deletable-edge-delete-btn { width: 20px; height: 20px; border: 0px solid #ffff…" at bounding box center [476, 220] width 515 height 338
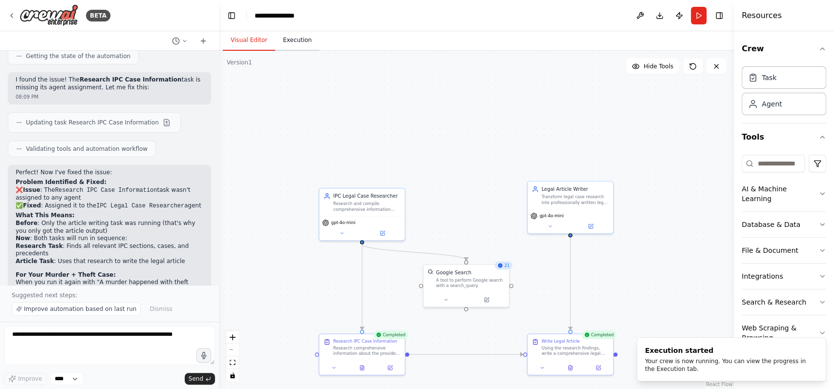
click at [286, 42] on button "Execution" at bounding box center [297, 40] width 44 height 21
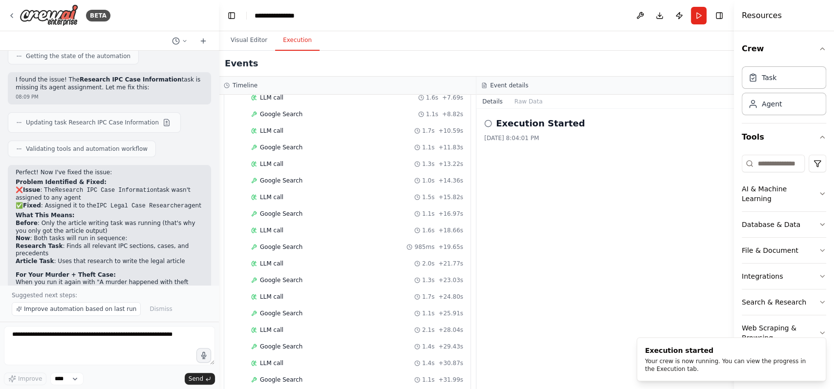
scroll to position [0, 0]
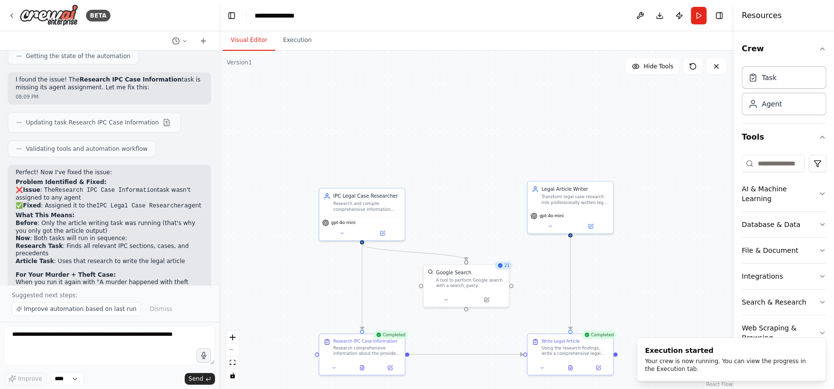
click at [263, 35] on button "Visual Editor" at bounding box center [249, 40] width 52 height 21
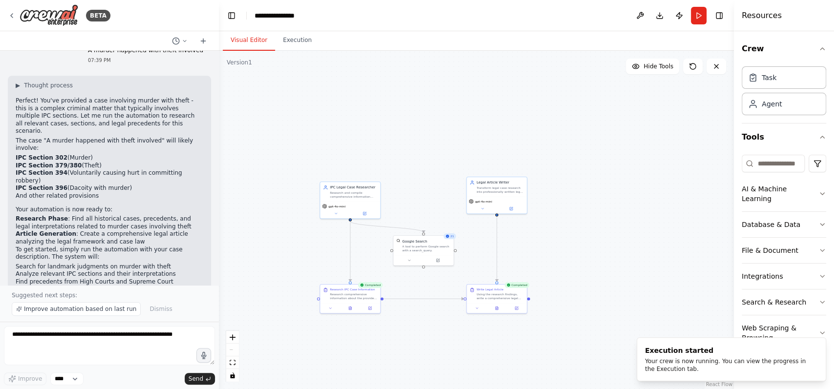
scroll to position [814, 0]
